Goal: Task Accomplishment & Management: Manage account settings

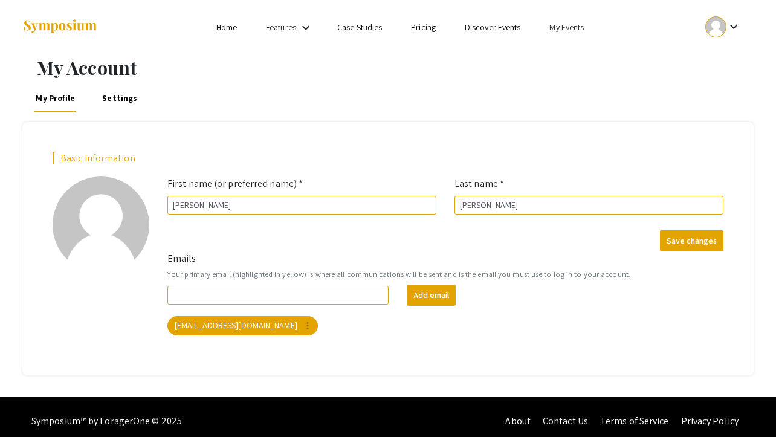
click at [565, 28] on link "My Events" at bounding box center [566, 27] width 34 height 11
click at [600, 57] on button "Events I've organized" at bounding box center [586, 53] width 103 height 29
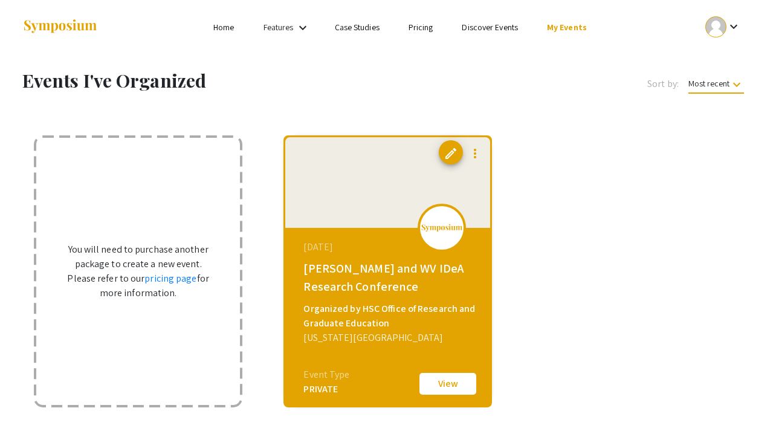
click at [436, 384] on button "View" at bounding box center [448, 383] width 60 height 25
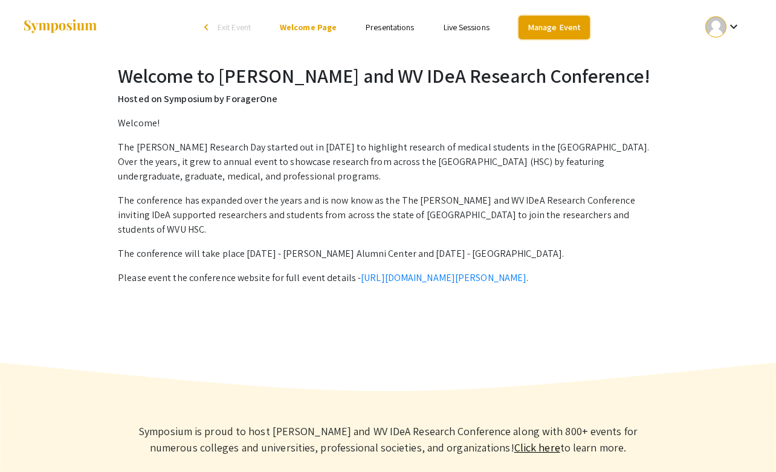
click at [562, 25] on link "Manage Event" at bounding box center [554, 28] width 71 height 24
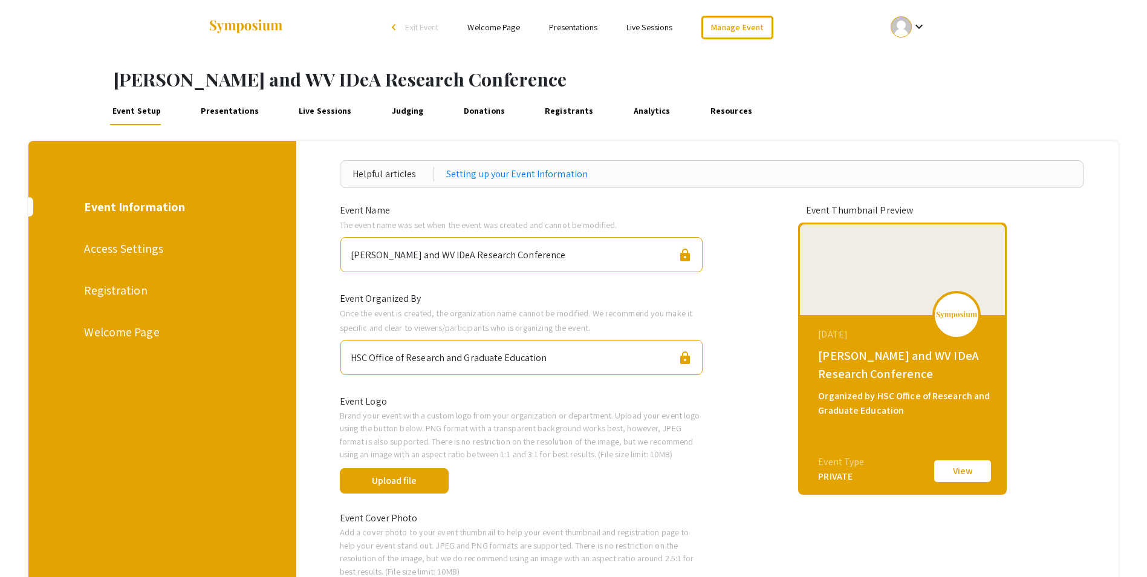
click at [228, 108] on link "Presentations" at bounding box center [229, 110] width 63 height 29
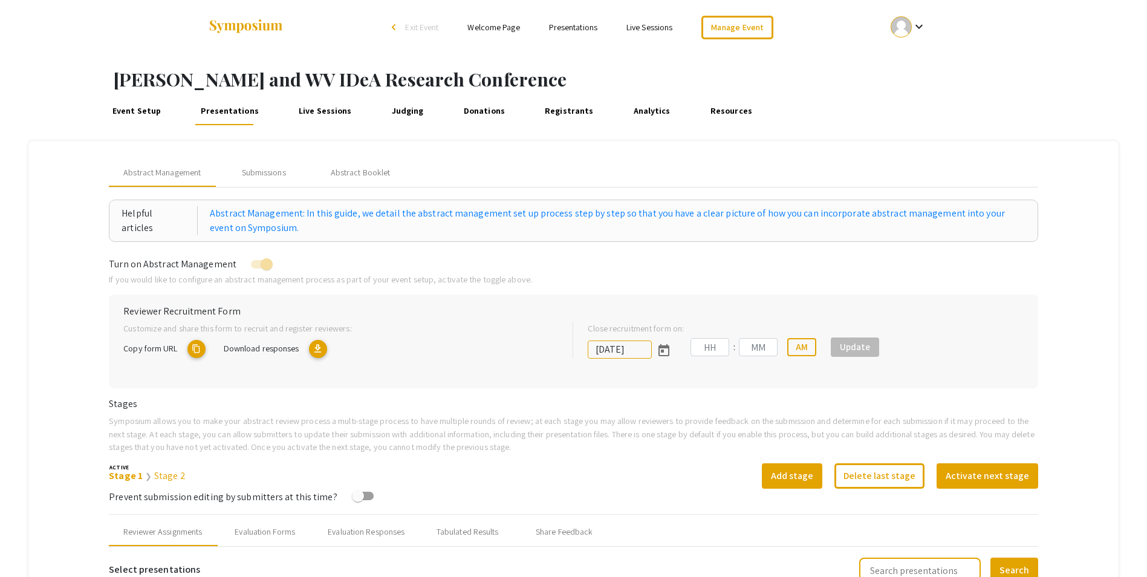
type input "[DATE]"
type input "09"
type input "50"
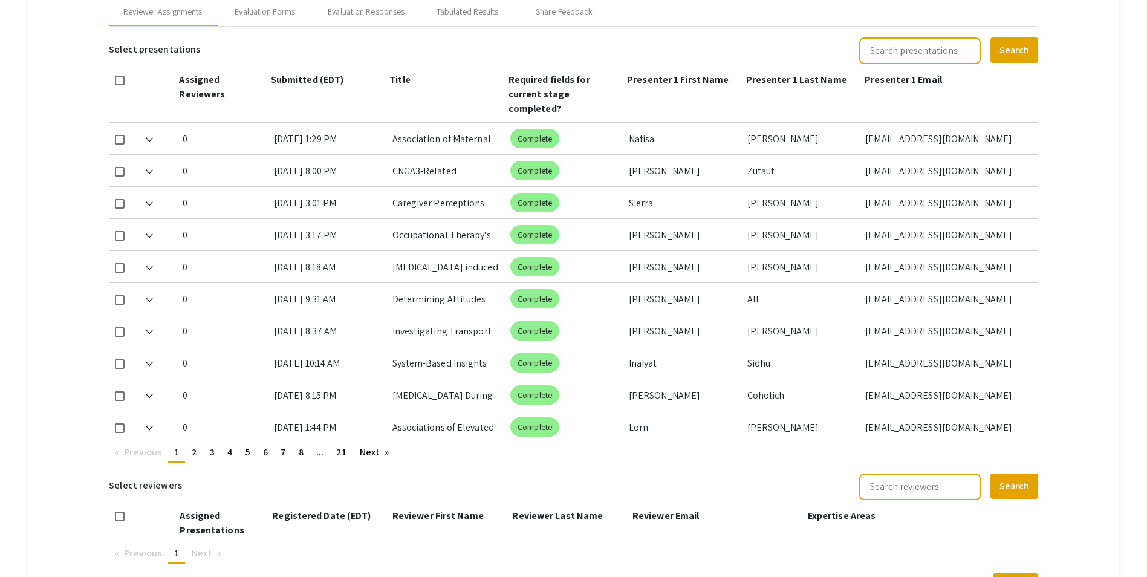
scroll to position [501, 0]
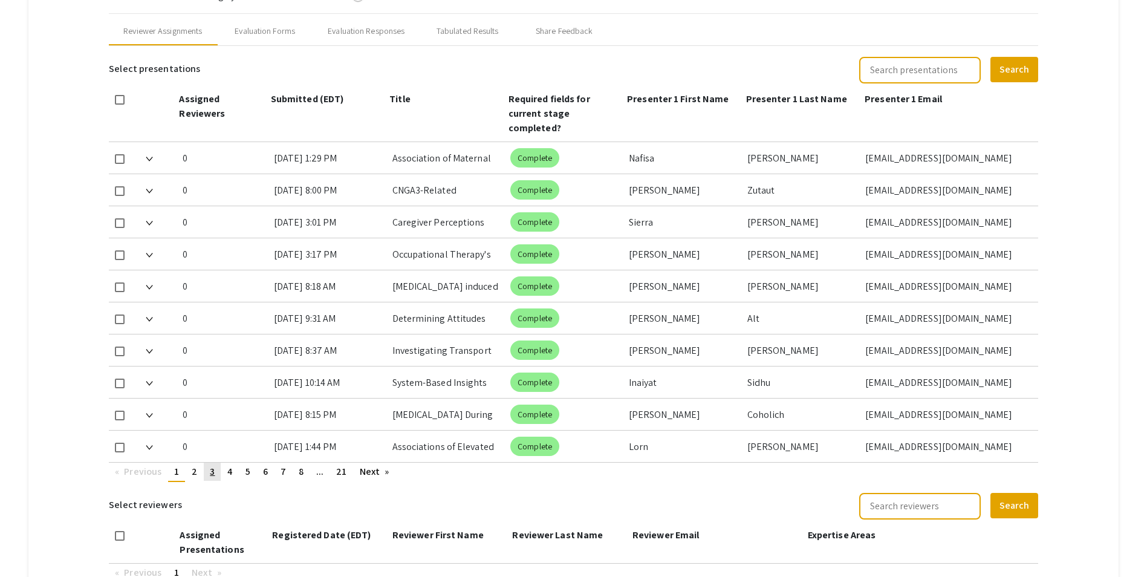
click at [216, 436] on link "page 3" at bounding box center [212, 471] width 17 height 18
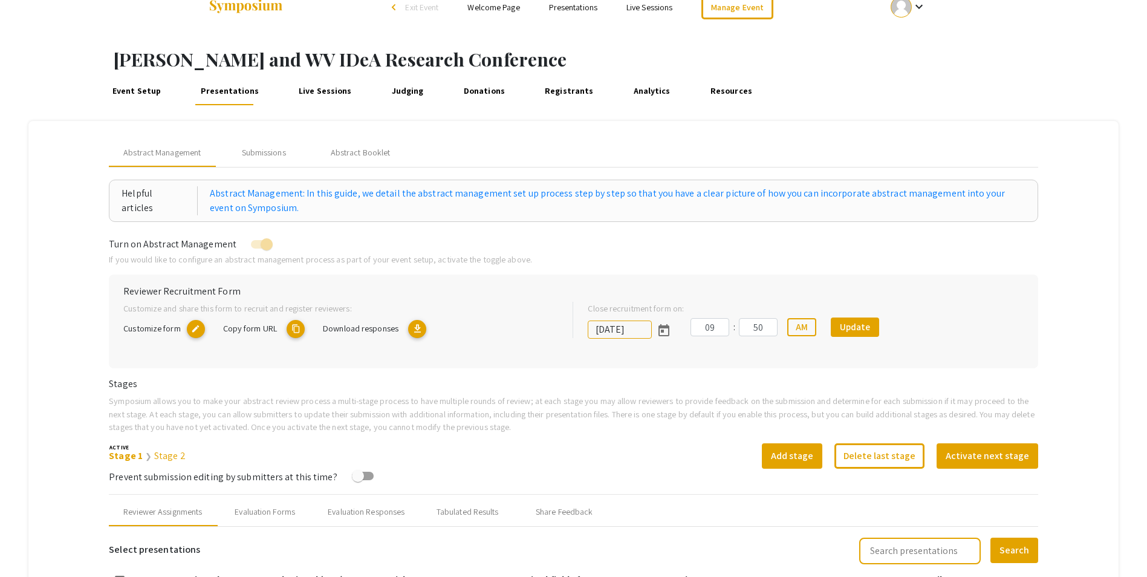
scroll to position [0, 0]
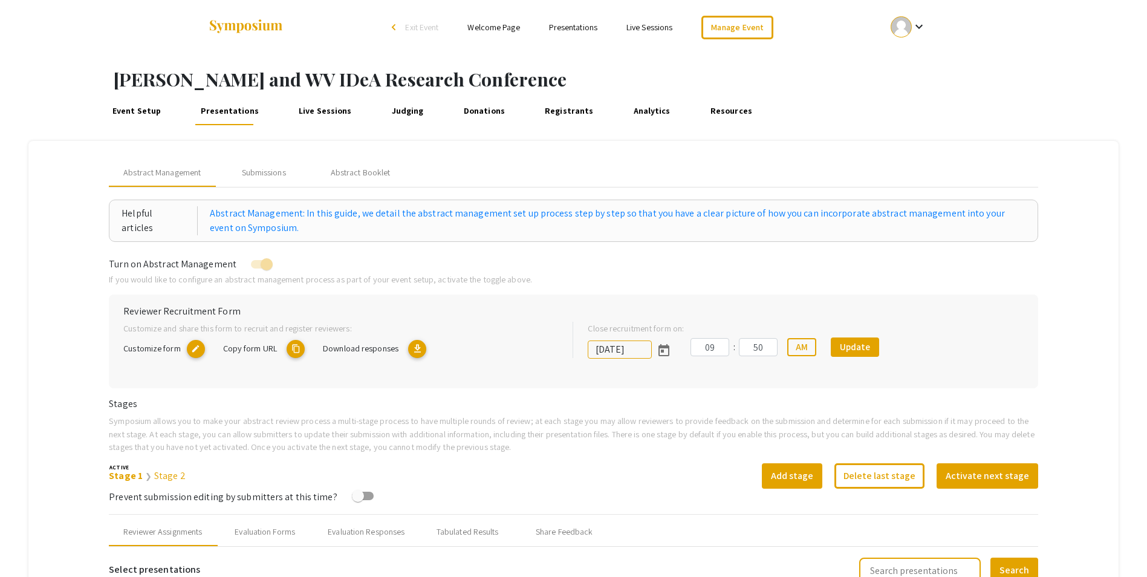
click at [378, 349] on span "Download responses" at bounding box center [361, 347] width 76 height 11
click at [545, 111] on link "Registrants" at bounding box center [569, 110] width 54 height 29
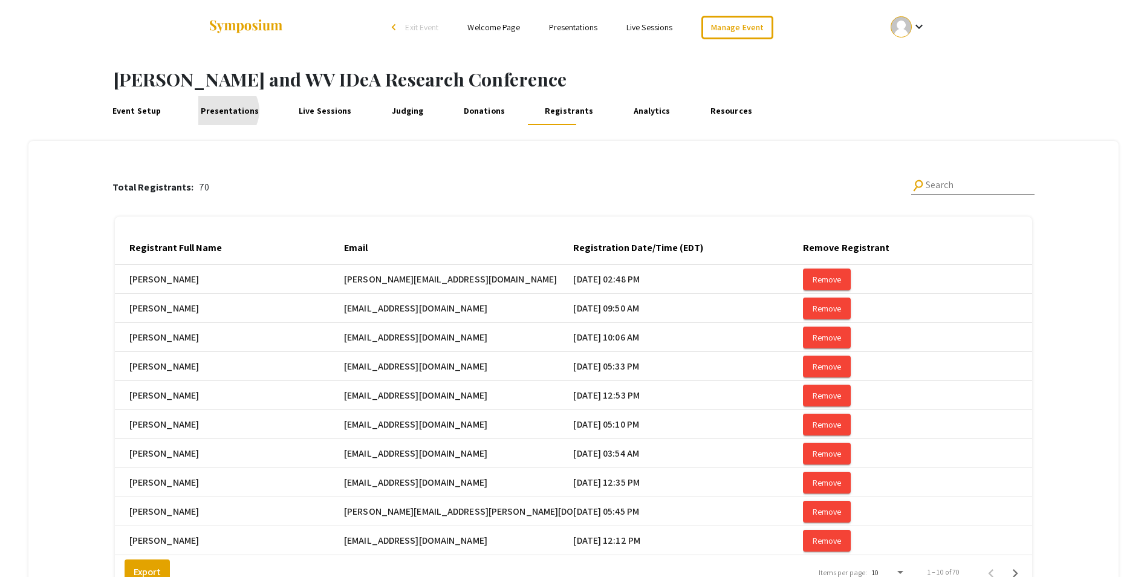
click at [220, 111] on link "Presentations" at bounding box center [229, 110] width 63 height 29
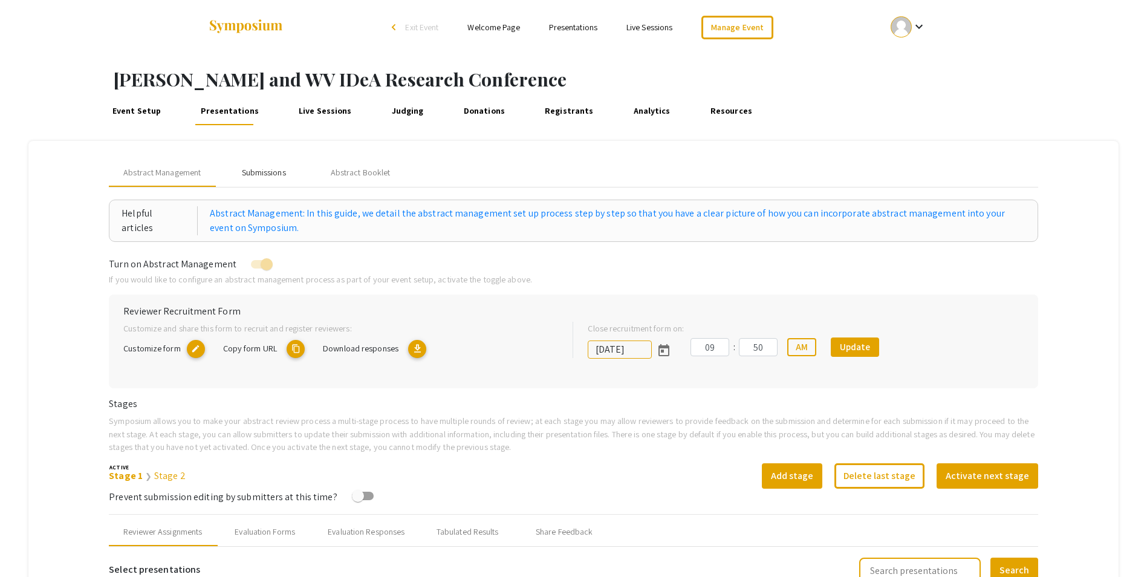
click at [268, 173] on div "Submissions" at bounding box center [264, 172] width 44 height 13
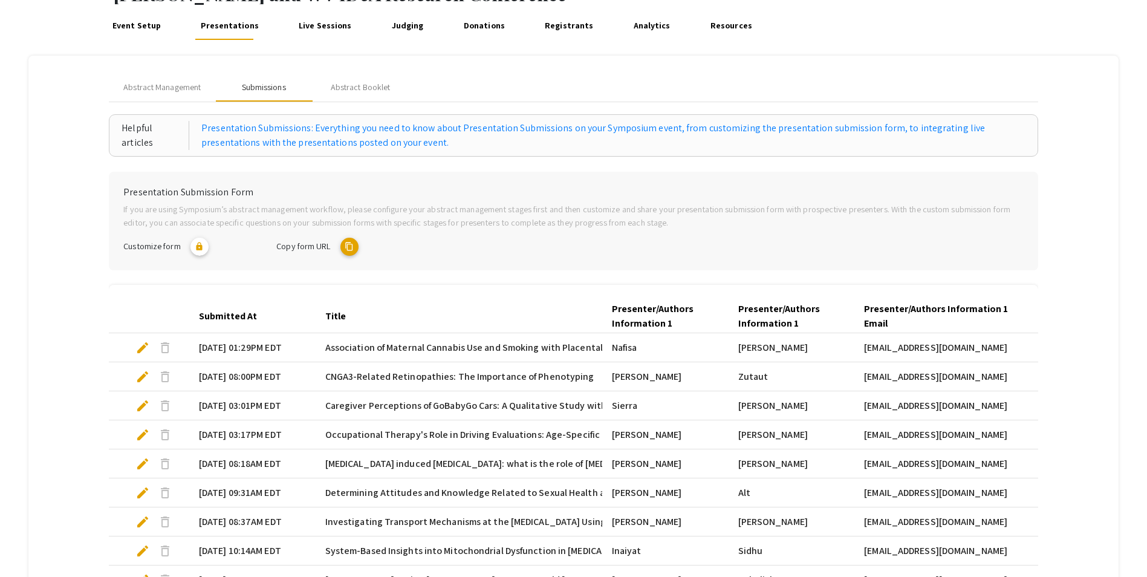
scroll to position [284, 0]
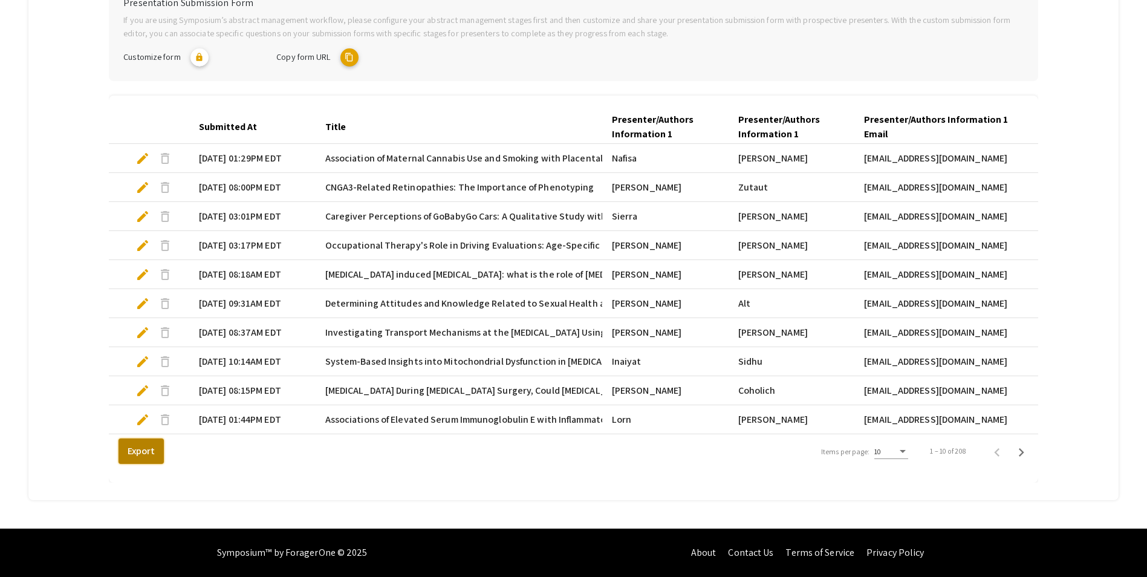
click at [137, 436] on button "Export" at bounding box center [140, 450] width 45 height 25
